Goal: Task Accomplishment & Management: Manage account settings

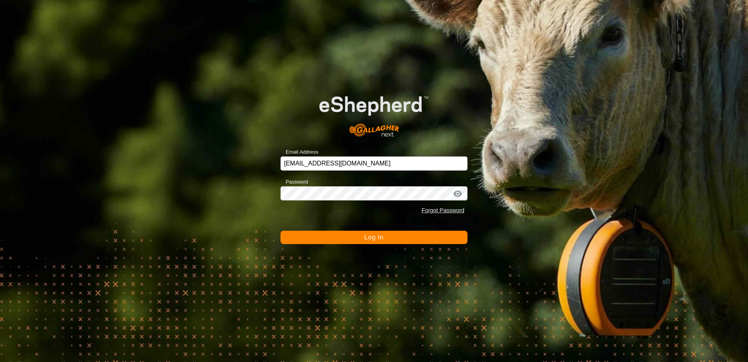
click at [384, 231] on button "Log In" at bounding box center [374, 237] width 187 height 13
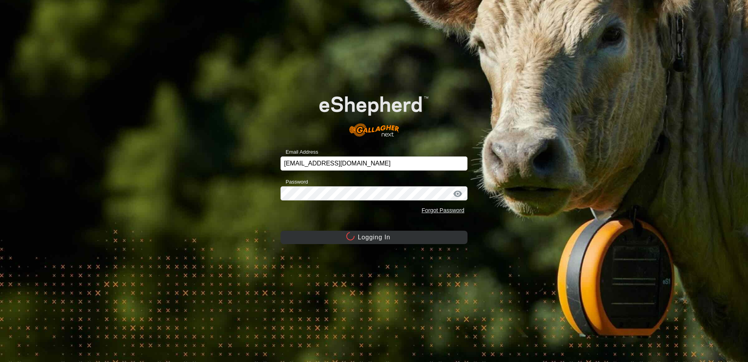
click at [381, 235] on button "Logging In" at bounding box center [374, 237] width 187 height 13
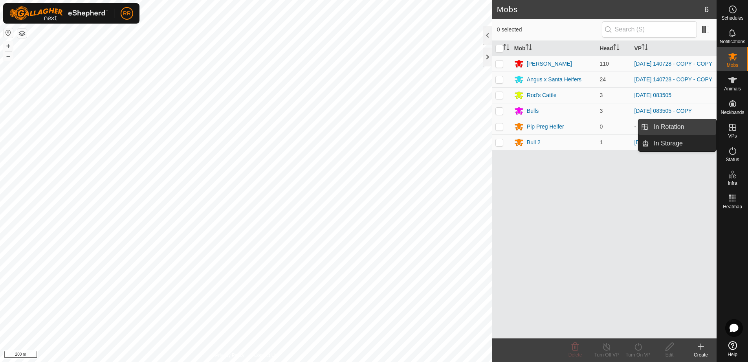
click at [673, 126] on link "In Rotation" at bounding box center [682, 127] width 67 height 16
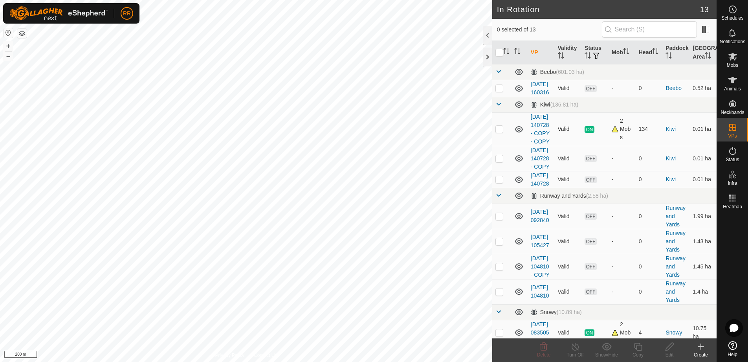
click at [506, 146] on td at bounding box center [501, 128] width 19 height 33
checkbox input "true"
click at [643, 350] on icon at bounding box center [638, 346] width 10 height 9
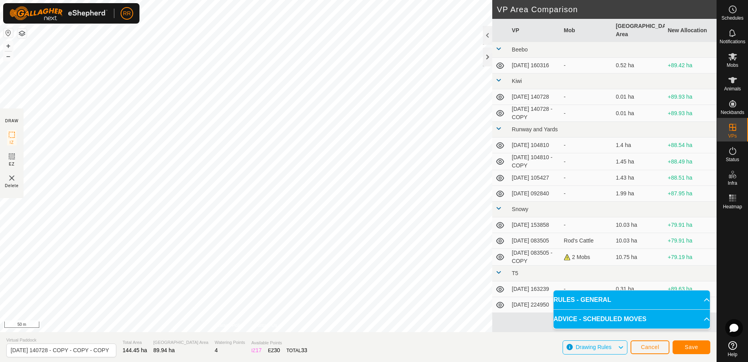
click at [584, 202] on div "DRAW IZ EZ Delete Privacy Policy Contact Us IZ interior angle must be larger th…" at bounding box center [358, 166] width 717 height 332
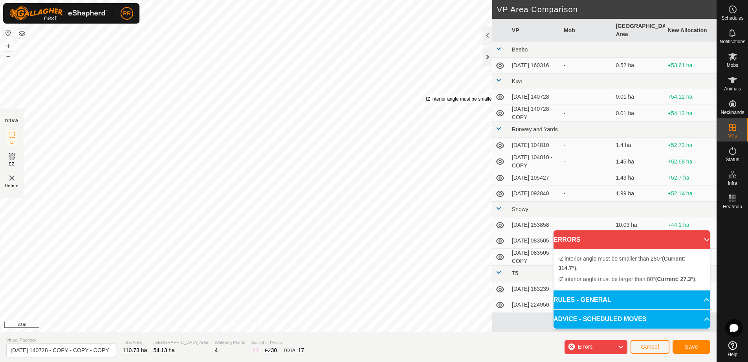
click at [426, 95] on div "IZ interior angle must be smaller than 280° (Current: 314.7°) . + – ⇧ i 20 m" at bounding box center [246, 166] width 492 height 332
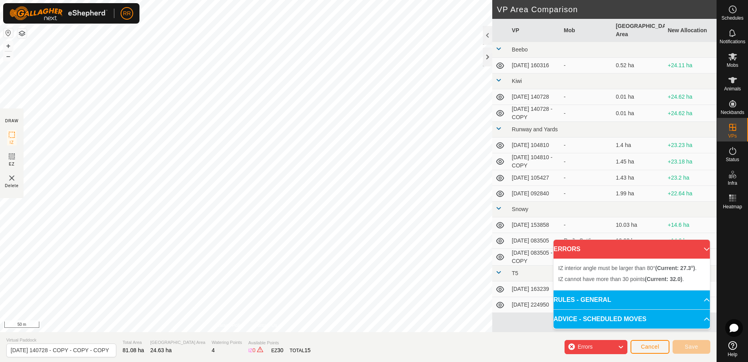
click at [330, 335] on div "DRAW IZ EZ Delete Privacy Policy Contact Us IZ interior angle must be smaller t…" at bounding box center [358, 181] width 717 height 362
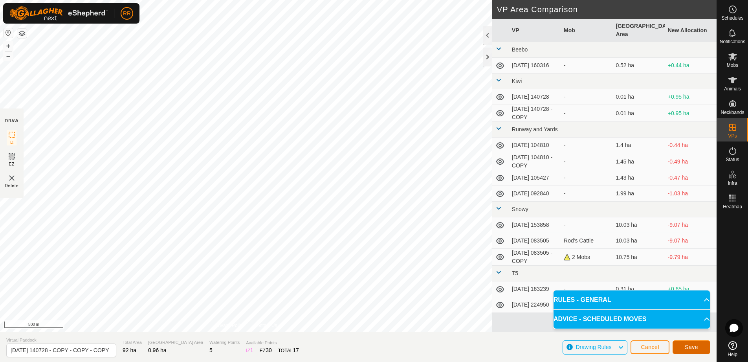
click at [689, 350] on button "Save" at bounding box center [692, 347] width 38 height 14
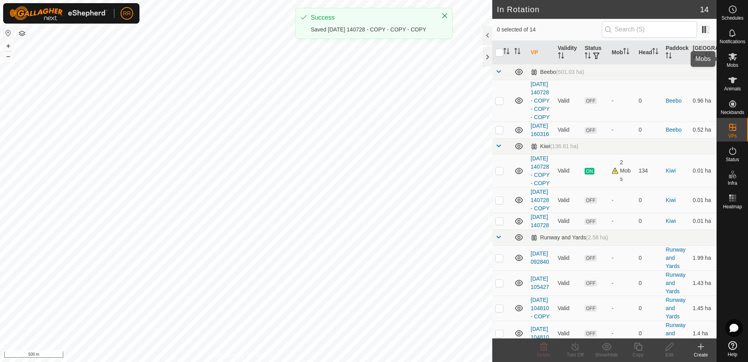
click at [733, 59] on icon at bounding box center [732, 56] width 9 height 7
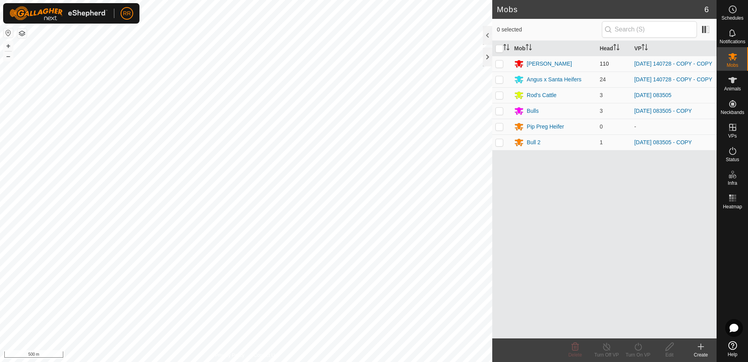
click at [501, 64] on p-checkbox at bounding box center [499, 64] width 8 height 6
checkbox input "true"
click at [499, 81] on p-checkbox at bounding box center [499, 79] width 8 height 6
checkbox input "true"
click at [634, 348] on icon at bounding box center [638, 346] width 10 height 9
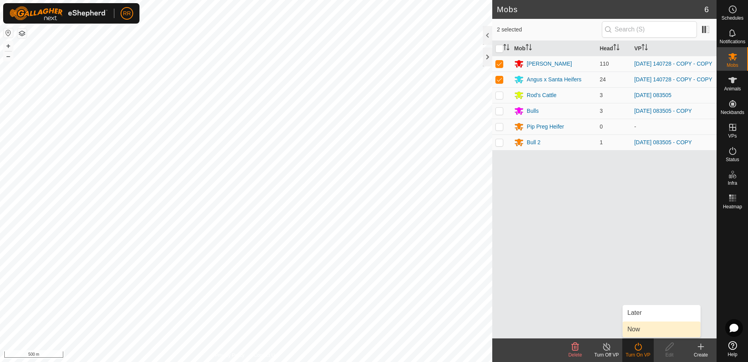
click at [636, 329] on link "Now" at bounding box center [662, 329] width 78 height 16
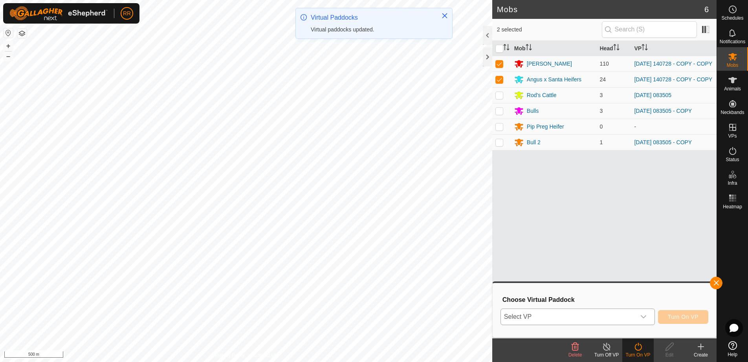
click at [580, 318] on span "Select VP" at bounding box center [568, 317] width 135 height 16
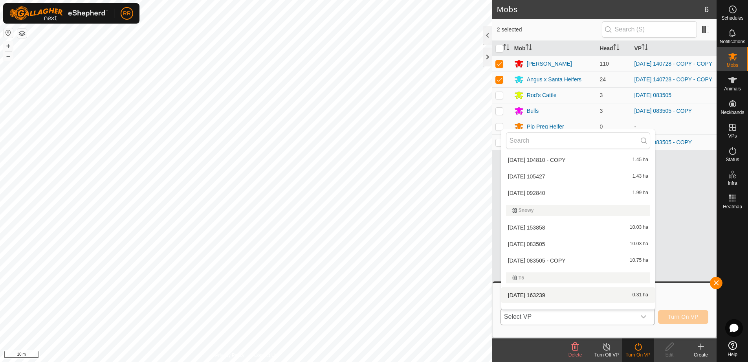
scroll to position [163, 0]
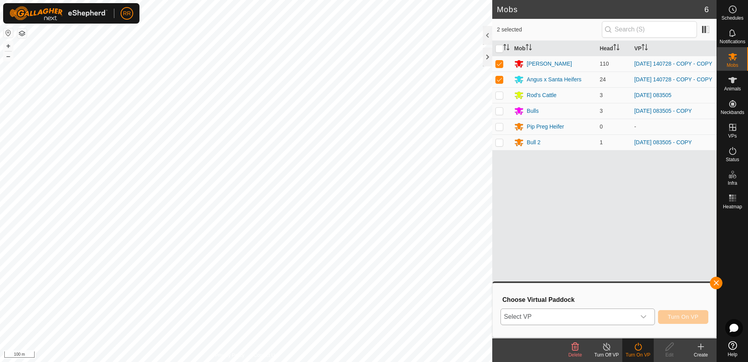
click at [581, 318] on span "Select VP" at bounding box center [568, 317] width 135 height 16
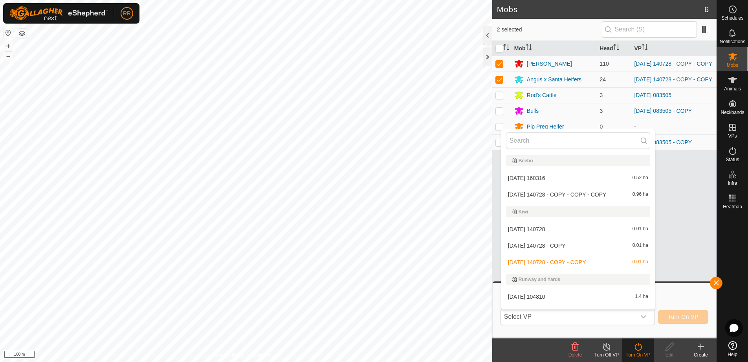
scroll to position [12, 0]
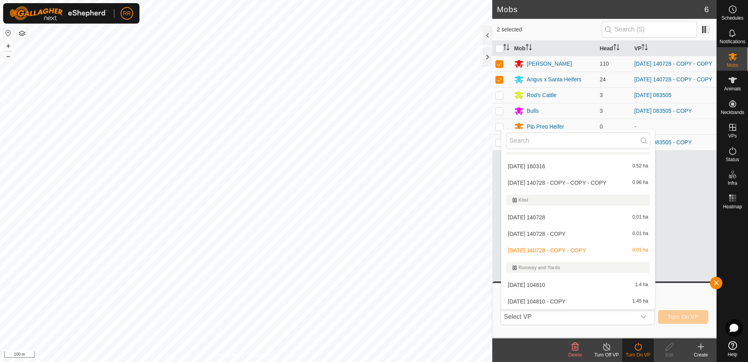
click at [536, 184] on li "[DATE] 140728 - COPY - COPY - COPY 0.96 ha" at bounding box center [578, 183] width 154 height 16
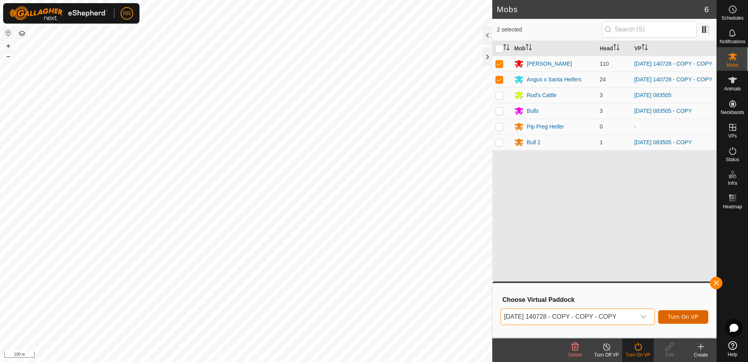
click at [680, 313] on button "Turn On VP" at bounding box center [683, 317] width 50 height 14
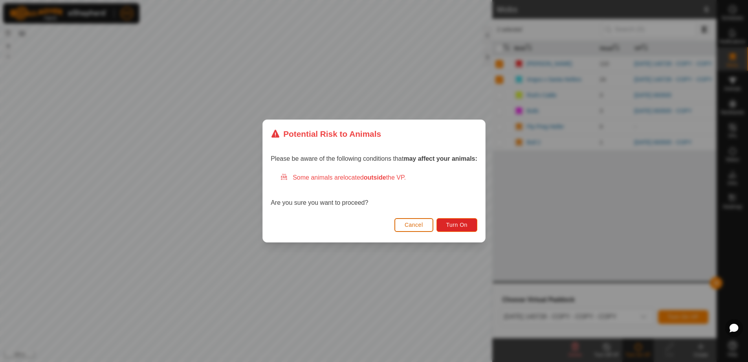
click at [417, 225] on span "Cancel" at bounding box center [414, 225] width 18 height 6
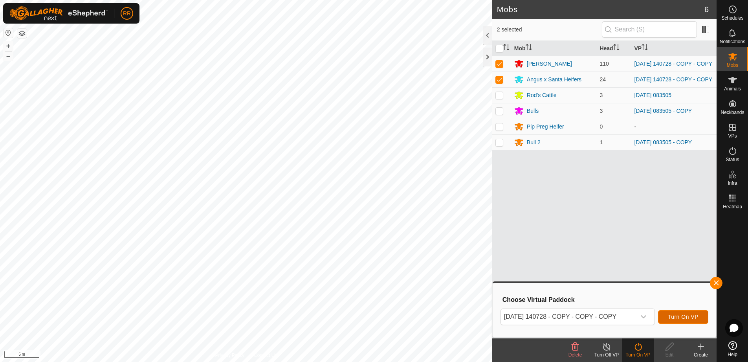
click at [682, 318] on span "Turn On VP" at bounding box center [683, 317] width 31 height 6
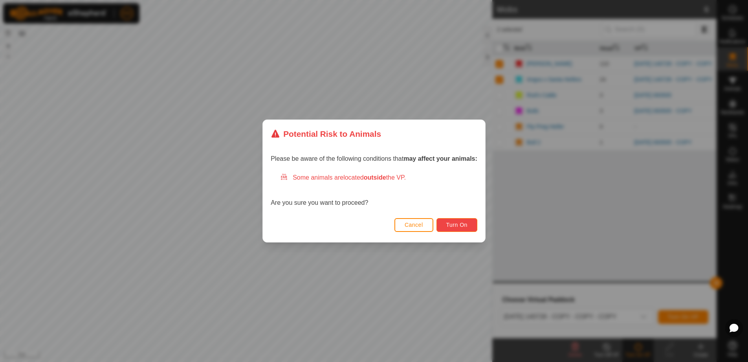
click at [463, 226] on span "Turn On" at bounding box center [456, 225] width 21 height 6
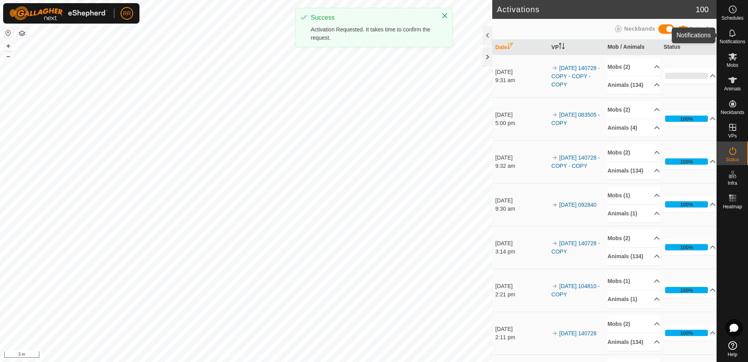
click at [728, 34] on icon at bounding box center [732, 32] width 9 height 9
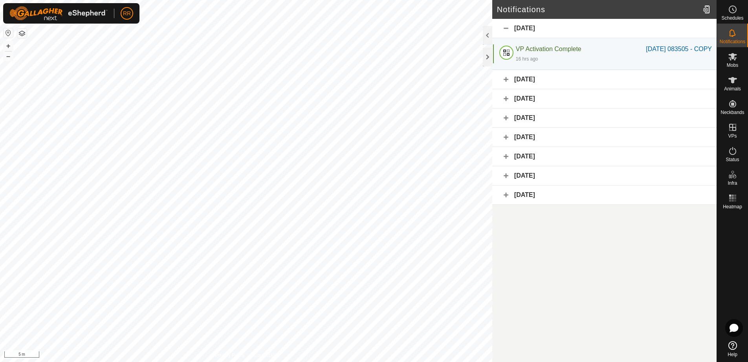
click at [506, 80] on div "[DATE]" at bounding box center [604, 79] width 224 height 19
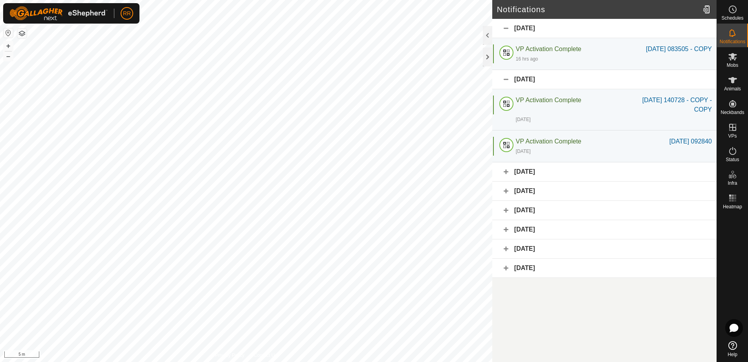
click at [506, 170] on div "[DATE]" at bounding box center [604, 171] width 224 height 19
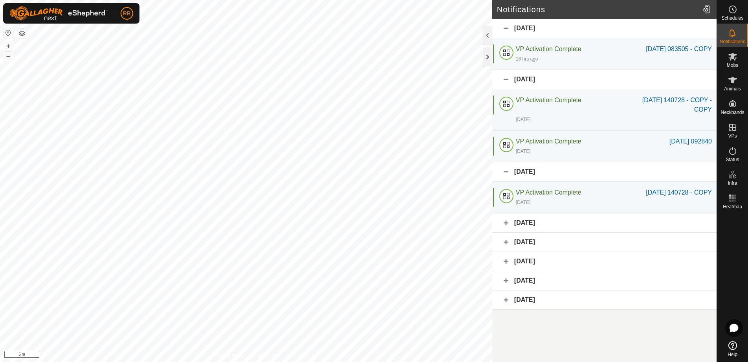
click at [506, 170] on div "[DATE]" at bounding box center [604, 171] width 224 height 19
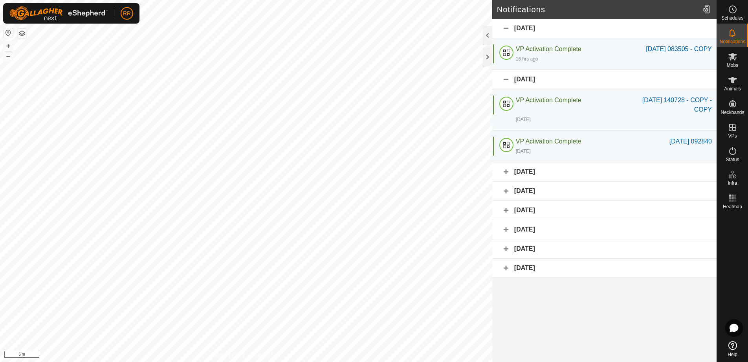
click at [507, 77] on div "[DATE]" at bounding box center [604, 79] width 224 height 19
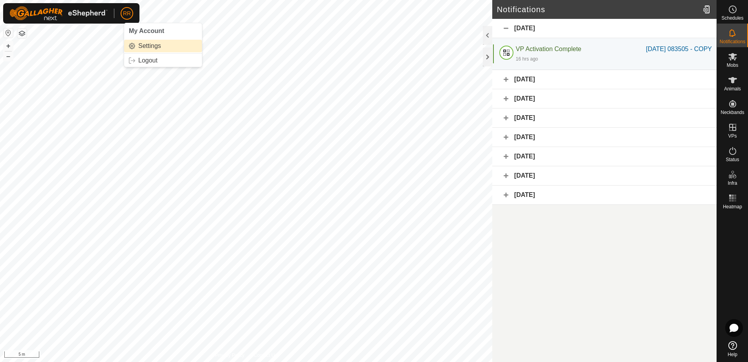
click at [146, 46] on link "Settings" at bounding box center [163, 46] width 78 height 13
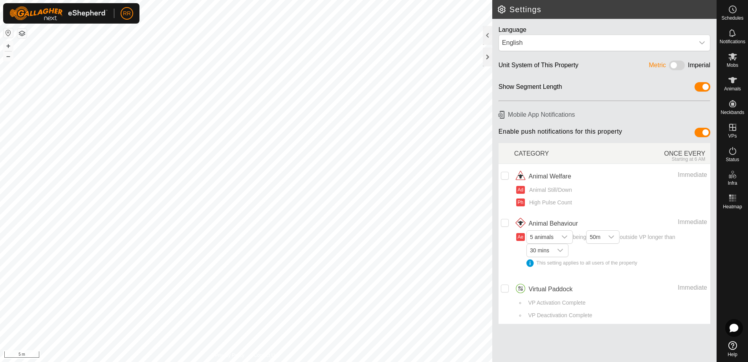
click at [506, 159] on th at bounding box center [507, 153] width 16 height 21
click at [506, 156] on th at bounding box center [507, 153] width 16 height 21
click at [504, 174] on input "checkbox" at bounding box center [505, 176] width 8 height 8
checkbox input "true"
click at [506, 192] on td at bounding box center [507, 187] width 16 height 47
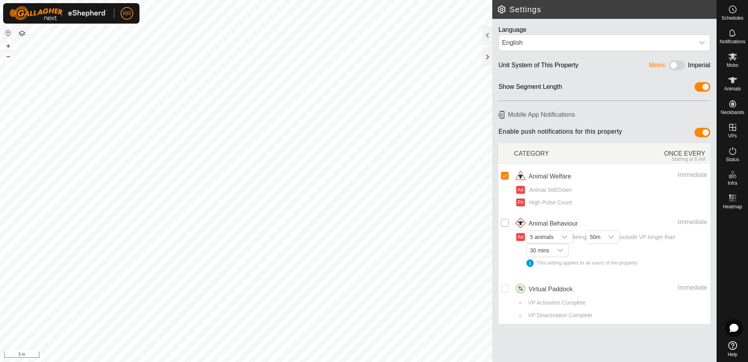
click at [505, 224] on input "Row Unselected" at bounding box center [505, 223] width 8 height 8
checkbox input "true"
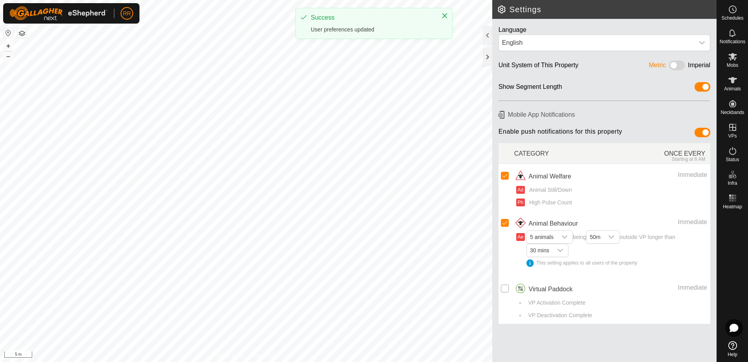
click at [506, 290] on input "Row Unselected" at bounding box center [505, 288] width 8 height 8
checkbox input "true"
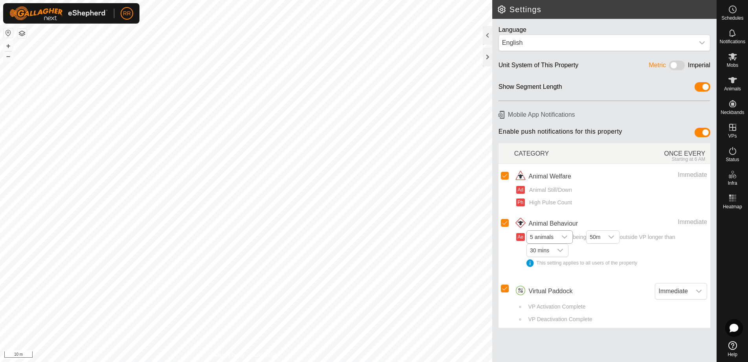
click at [565, 237] on icon "dropdown trigger" at bounding box center [564, 237] width 6 height 6
click at [548, 264] on li "2 animals" at bounding box center [550, 267] width 46 height 14
